Goal: Transaction & Acquisition: Purchase product/service

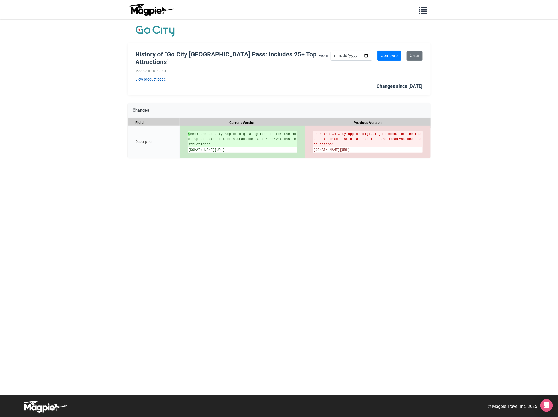
click at [145, 78] on link "View product page" at bounding box center [227, 79] width 183 height 6
click at [319, 137] on del "heck the Go City app or digital guidebook for the most up-to-date list of attra…" at bounding box center [368, 138] width 109 height 15
click at [250, 176] on div "History of "Go City [GEOGRAPHIC_DATA] Pass: Includes 25+ Top Attractions" Magpi…" at bounding box center [280, 207] width 314 height 376
